Goal: Check status: Check status

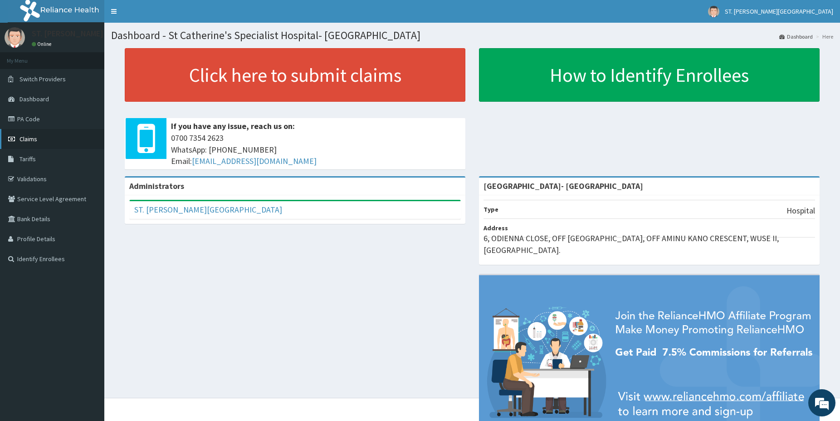
click at [32, 143] on span "Claims" at bounding box center [29, 139] width 18 height 8
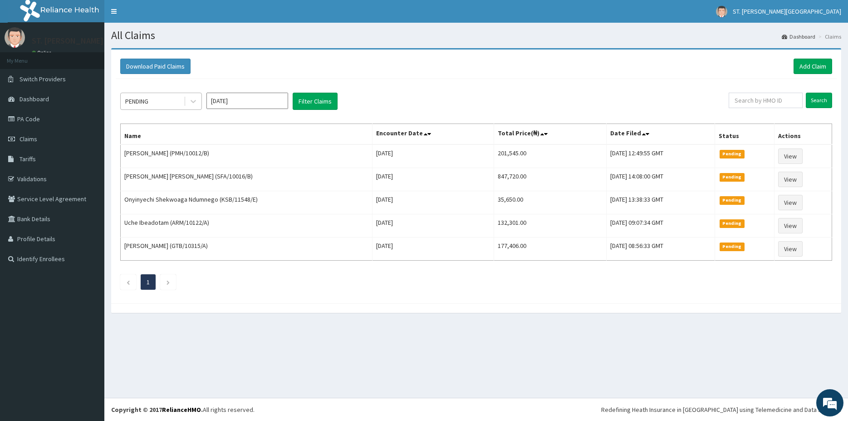
click at [177, 101] on div "PENDING" at bounding box center [152, 101] width 63 height 15
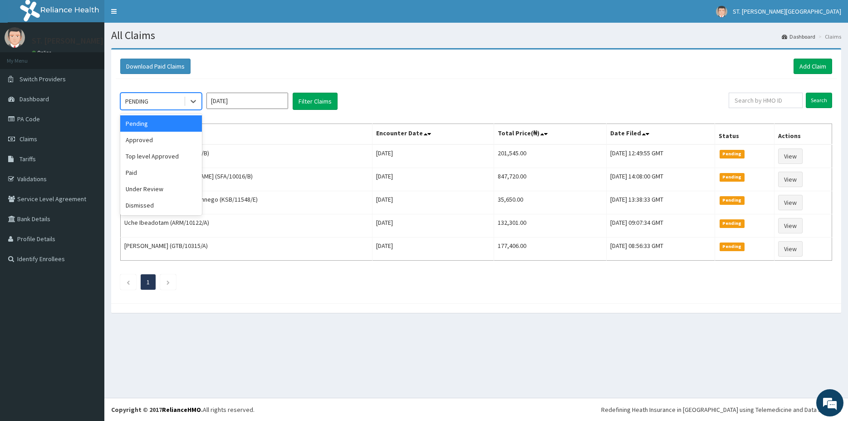
click at [237, 99] on input "[DATE]" at bounding box center [247, 101] width 82 height 16
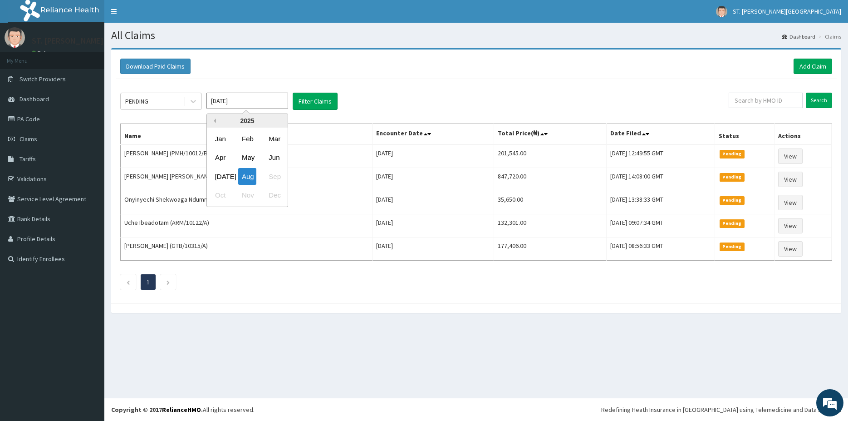
click at [214, 120] on button "Previous Year" at bounding box center [213, 120] width 5 height 5
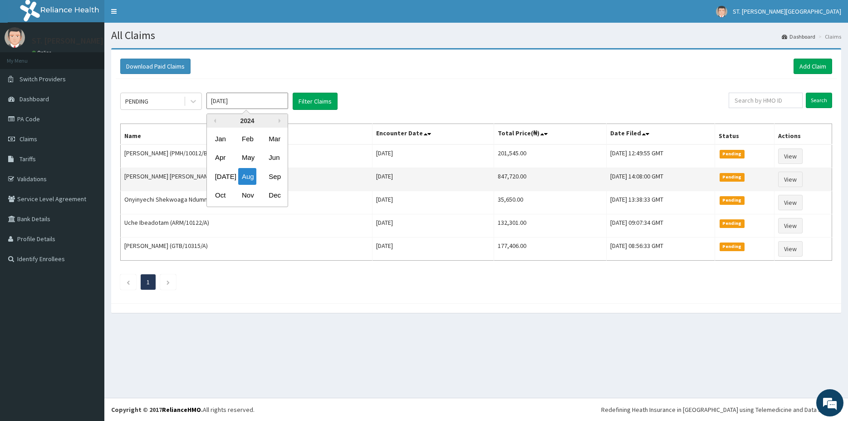
click at [222, 175] on div "[DATE]" at bounding box center [220, 176] width 18 height 17
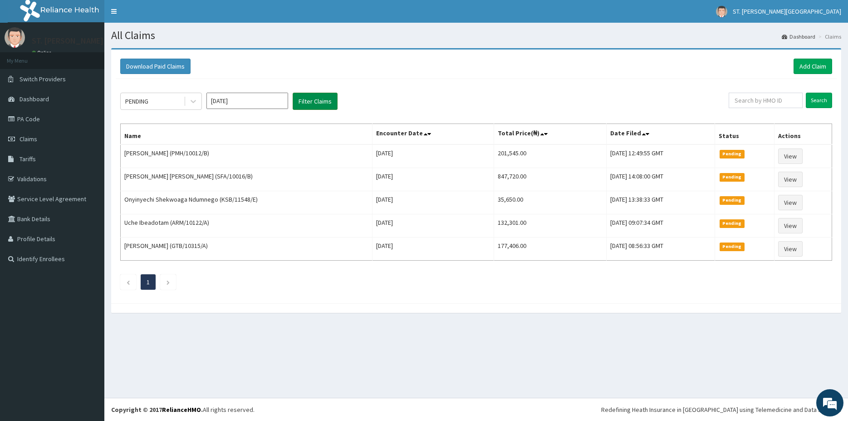
click at [313, 105] on button "Filter Claims" at bounding box center [315, 101] width 45 height 17
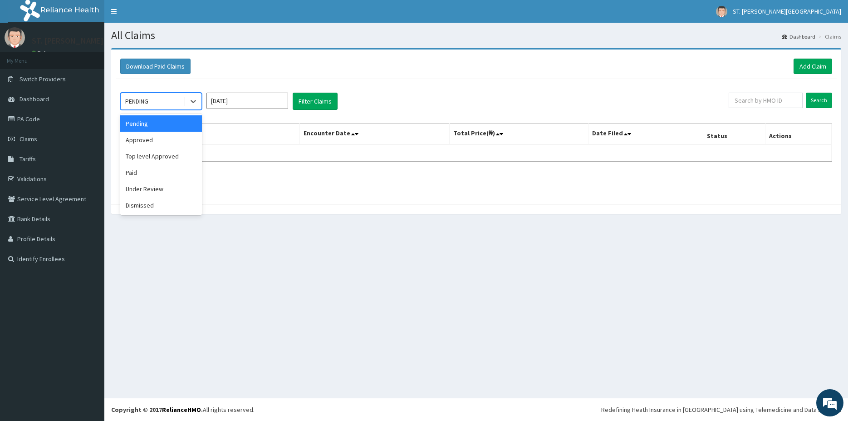
click at [157, 106] on div "PENDING" at bounding box center [152, 101] width 63 height 15
click at [157, 175] on div "Paid" at bounding box center [161, 172] width 82 height 16
click at [154, 100] on div "Paid" at bounding box center [152, 101] width 63 height 15
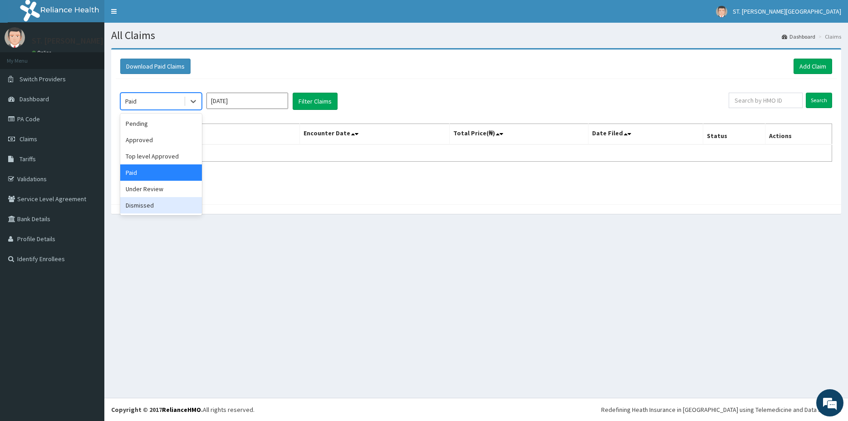
click at [152, 202] on div "Dismissed" at bounding box center [161, 205] width 82 height 16
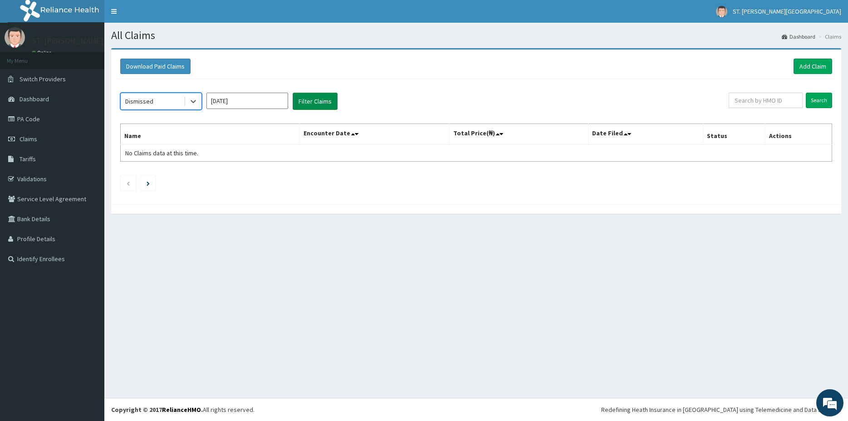
click at [331, 100] on button "Filter Claims" at bounding box center [315, 101] width 45 height 17
click at [162, 105] on div "Dismissed" at bounding box center [152, 101] width 63 height 15
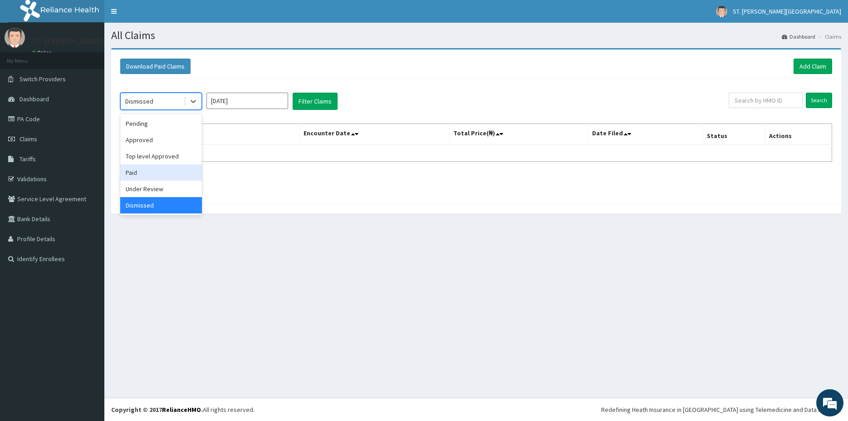
click at [132, 171] on div "Paid" at bounding box center [161, 172] width 82 height 16
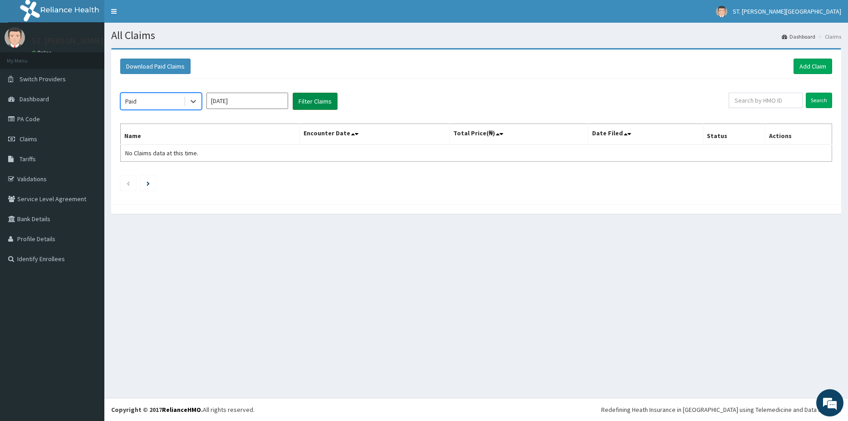
click at [297, 99] on button "Filter Claims" at bounding box center [315, 101] width 45 height 17
click at [305, 99] on button "Filter Claims" at bounding box center [315, 101] width 45 height 17
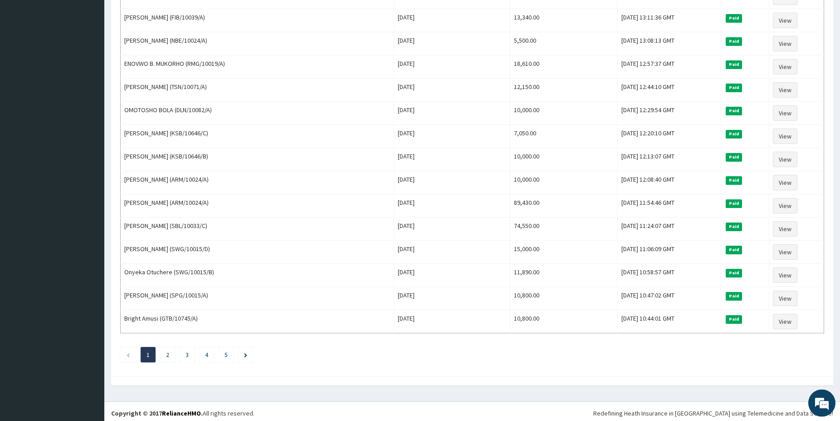
scroll to position [972, 0]
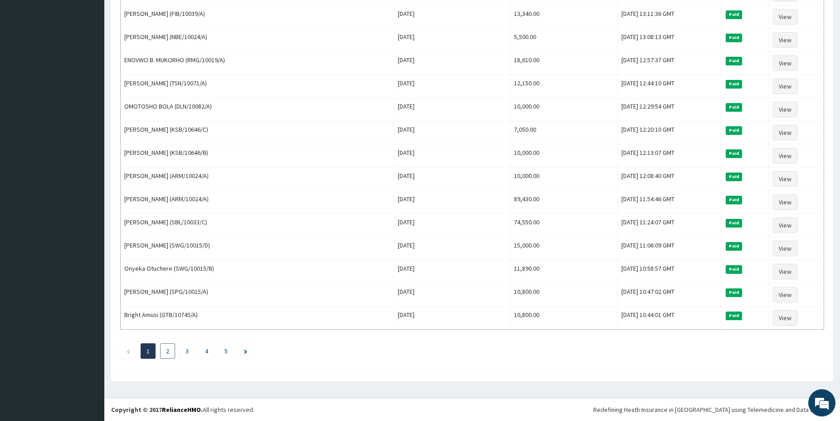
click at [168, 355] on li "2" at bounding box center [167, 350] width 15 height 15
click at [166, 349] on li "2" at bounding box center [167, 350] width 15 height 15
click at [170, 351] on li "2" at bounding box center [167, 350] width 15 height 15
click at [168, 351] on link "2" at bounding box center [167, 351] width 3 height 8
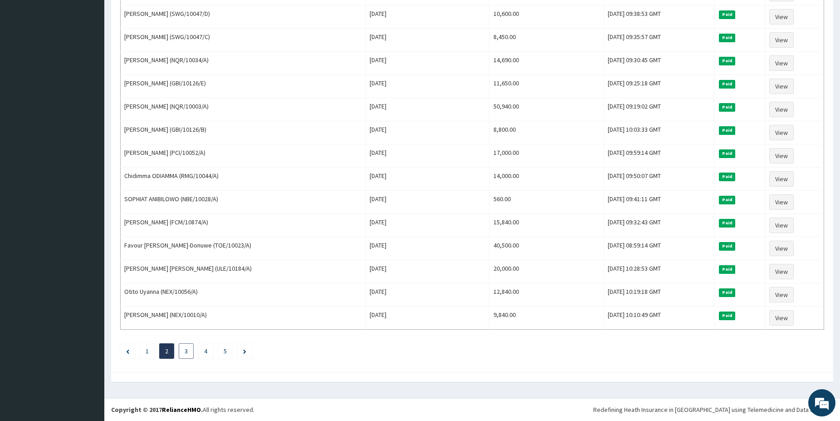
click at [186, 354] on link "3" at bounding box center [186, 351] width 3 height 8
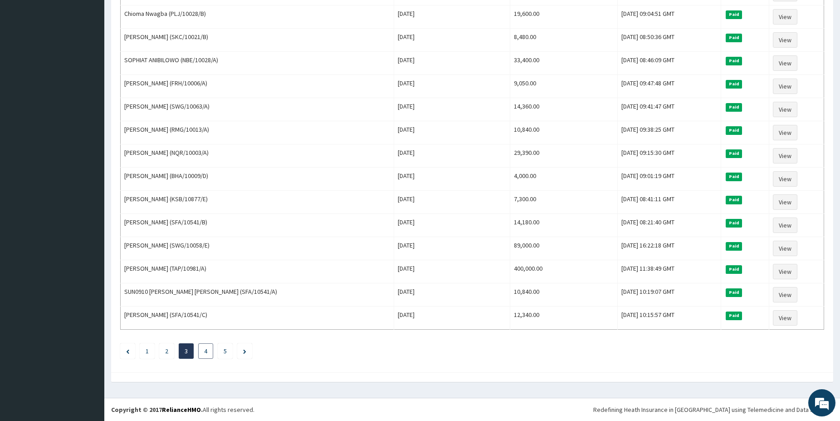
click at [205, 348] on link "4" at bounding box center [205, 351] width 3 height 8
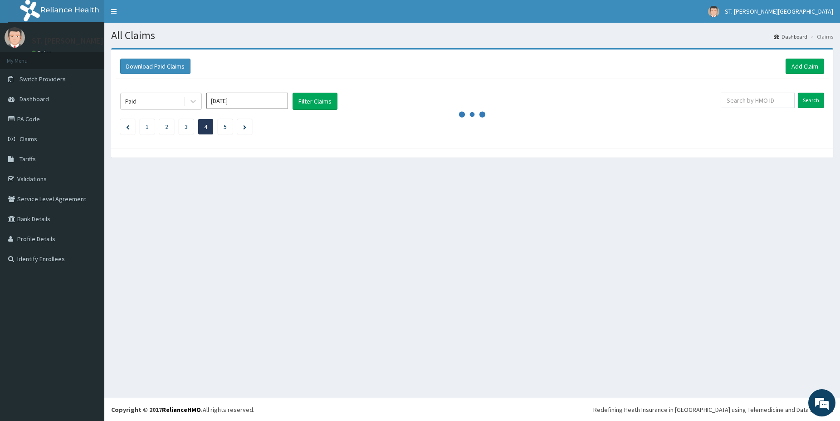
scroll to position [0, 0]
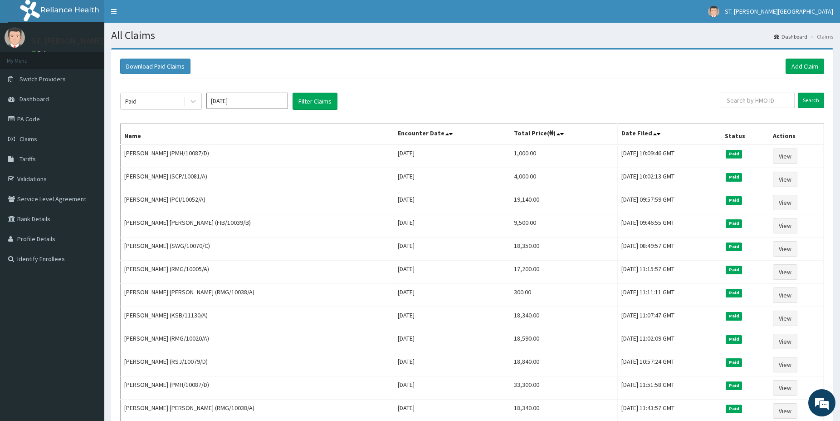
click at [201, 131] on th "Name" at bounding box center [258, 134] width 274 height 21
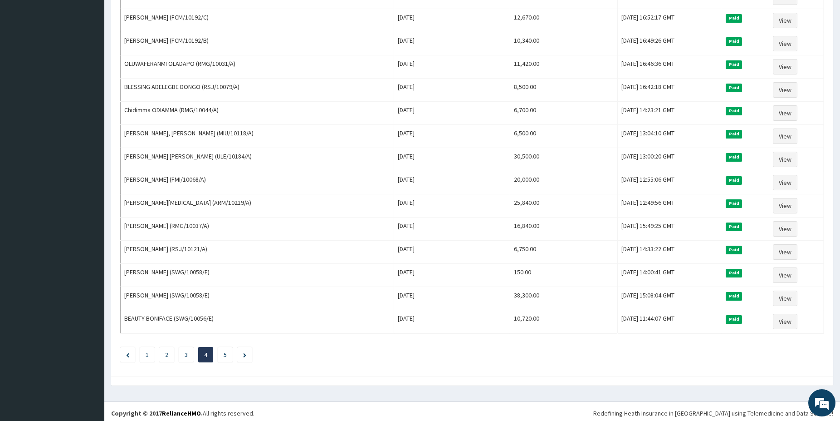
scroll to position [972, 0]
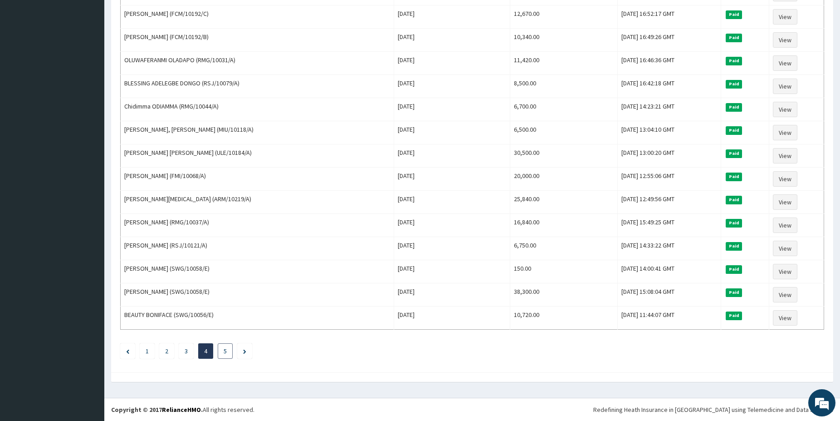
click at [225, 358] on li "5" at bounding box center [225, 350] width 15 height 15
click at [224, 351] on link "5" at bounding box center [225, 351] width 3 height 8
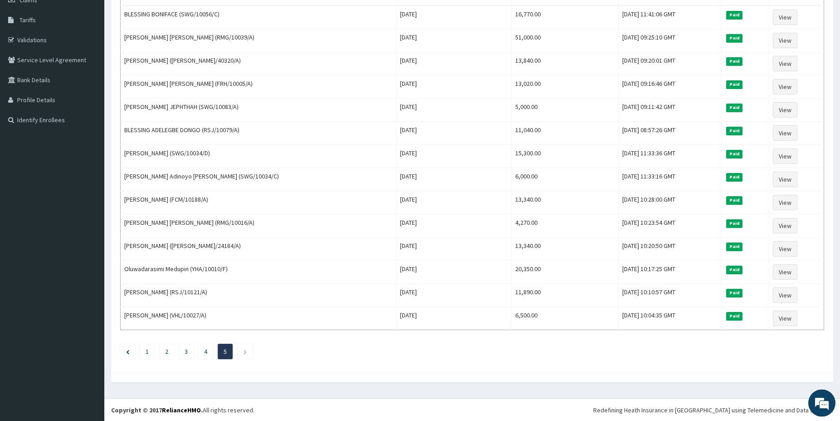
scroll to position [139, 0]
drag, startPoint x: 843, startPoint y: 413, endPoint x: 839, endPoint y: 408, distance: 6.4
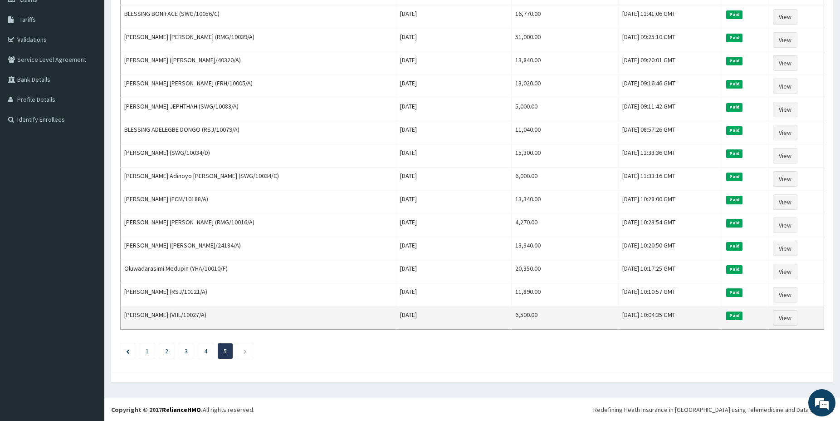
click at [836, 399] on footer "Redefining Heath Insurance in [GEOGRAPHIC_DATA] using Telemedicine and Data Sci…" at bounding box center [472, 408] width 736 height 23
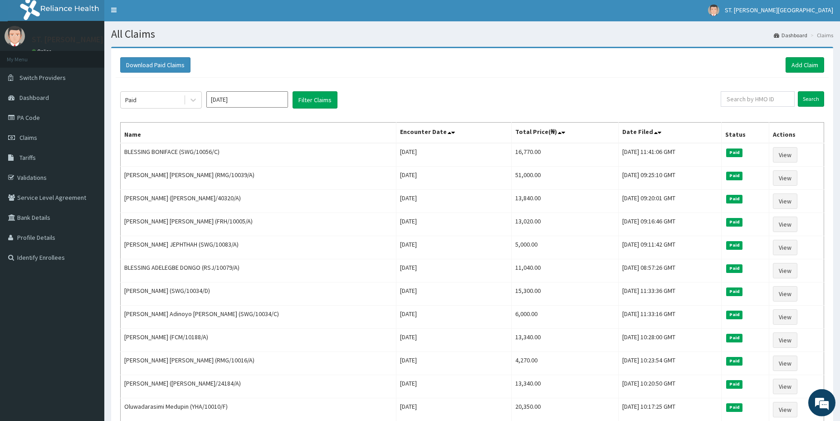
scroll to position [0, 0]
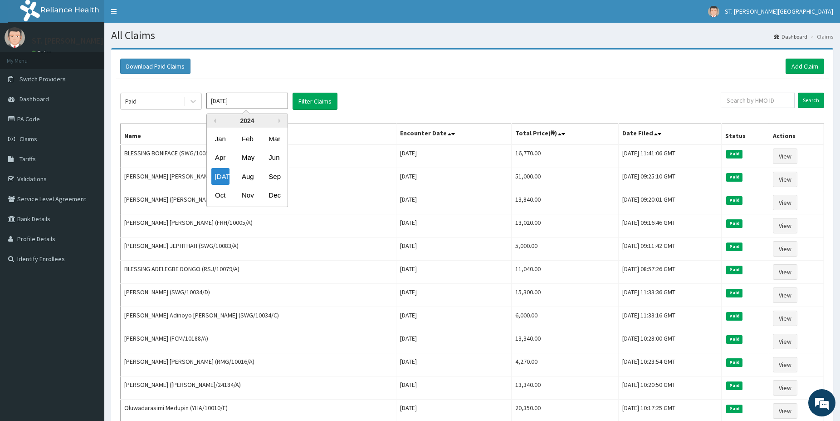
click at [257, 100] on input "[DATE]" at bounding box center [247, 101] width 82 height 16
click at [222, 196] on div "Oct" at bounding box center [220, 195] width 18 height 17
type input "[DATE]"
click at [315, 102] on button "Filter Claims" at bounding box center [315, 101] width 45 height 17
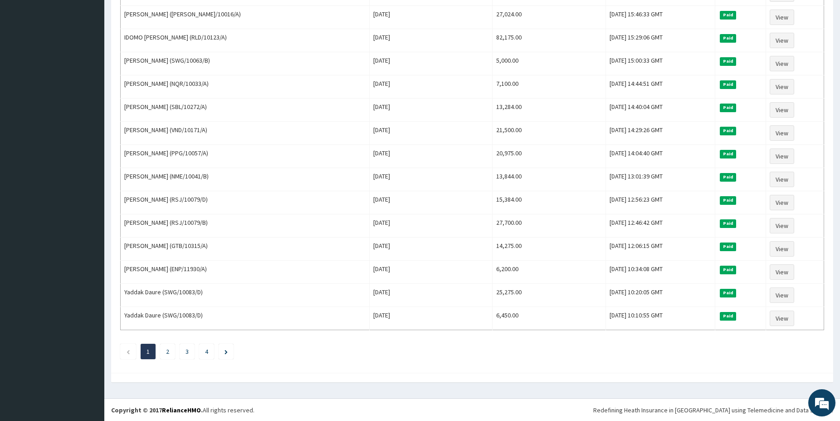
scroll to position [972, 0]
